Goal: Go to known website: Access a specific website the user already knows

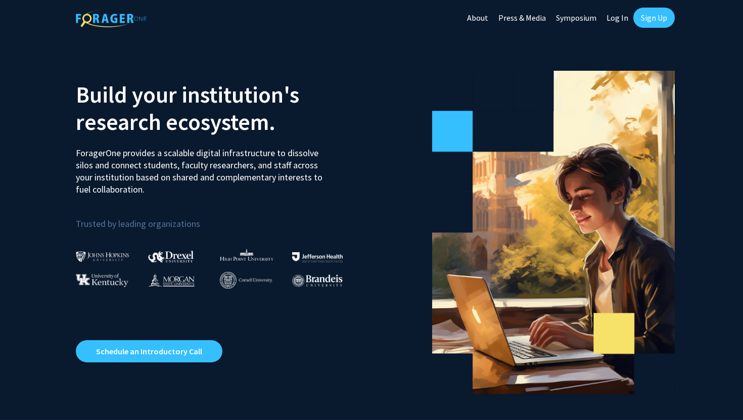
click at [615, 16] on link "Log In" at bounding box center [618, 17] width 32 height 35
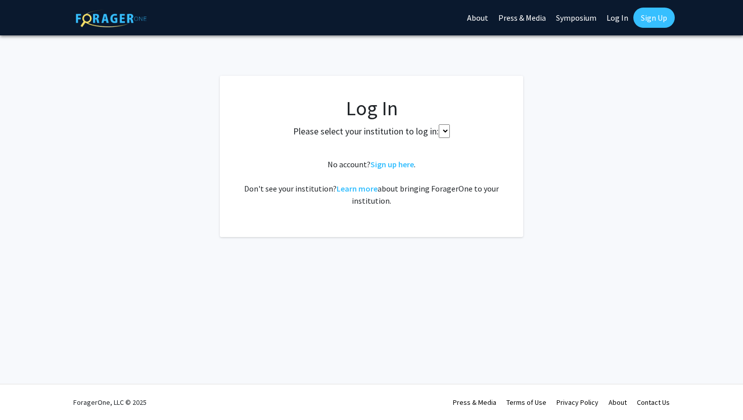
select select
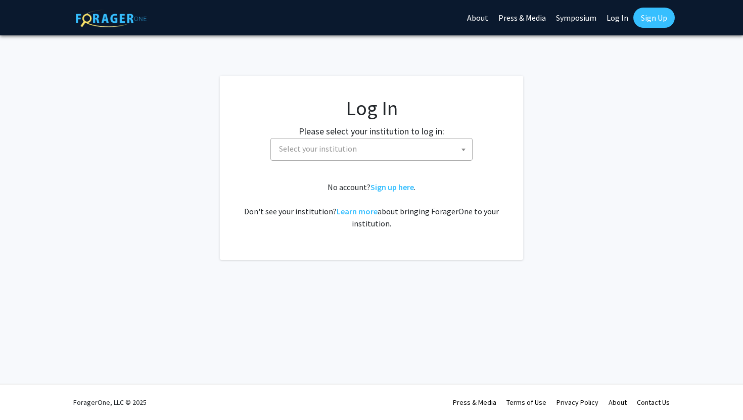
click at [354, 152] on span "Select your institution" at bounding box center [373, 149] width 197 height 21
type input "umd"
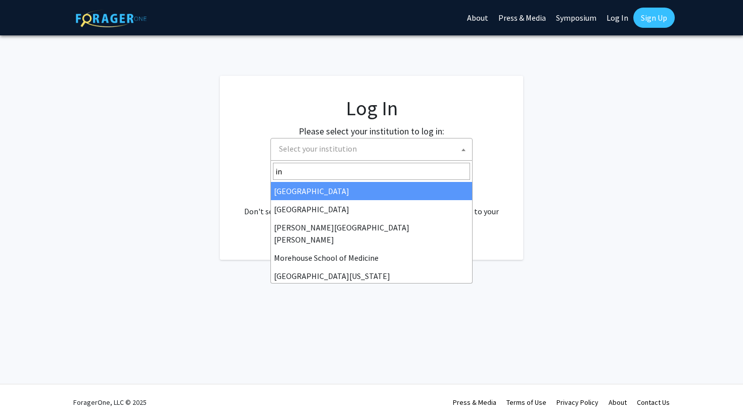
type input "i"
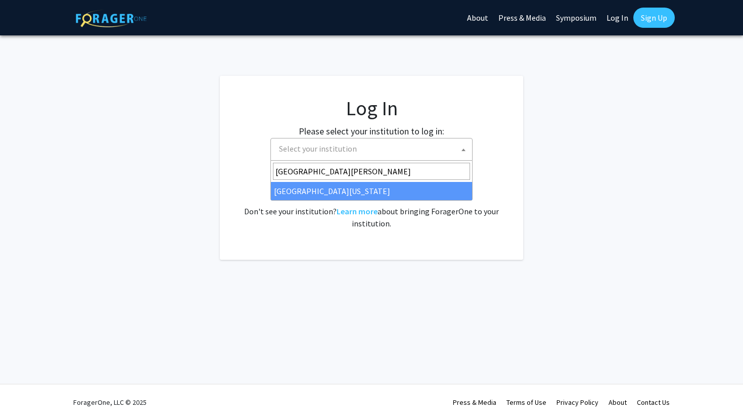
click at [324, 179] on input "[GEOGRAPHIC_DATA][PERSON_NAME]" at bounding box center [371, 171] width 197 height 17
type input "[GEOGRAPHIC_DATA][PERSON_NAME]"
select select "31"
